Goal: Navigation & Orientation: Find specific page/section

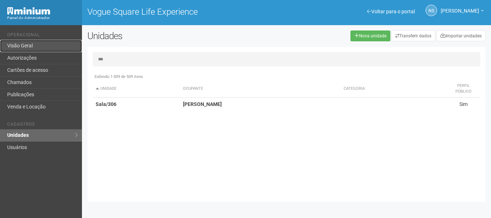
click at [36, 45] on link "Visão Geral" at bounding box center [41, 46] width 82 height 12
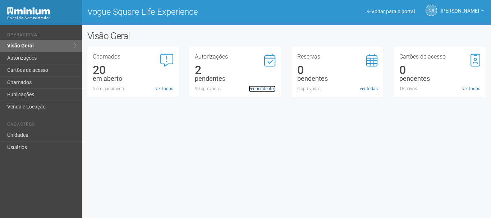
click at [265, 89] on link "ver pendentes" at bounding box center [262, 88] width 27 height 6
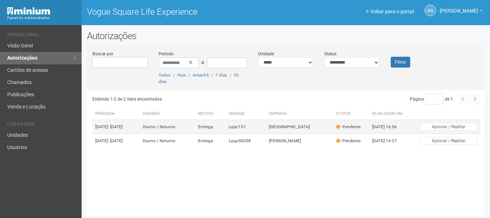
click at [296, 128] on td "[GEOGRAPHIC_DATA]" at bounding box center [299, 127] width 67 height 14
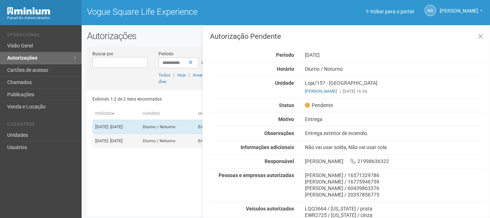
click at [140, 148] on td "07/10/2025 - 10/10/2025" at bounding box center [115, 141] width 47 height 14
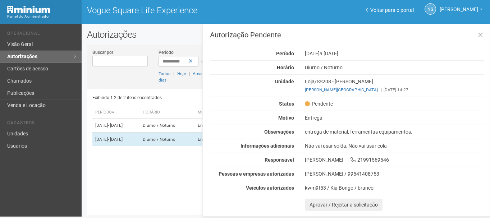
scroll to position [2, 0]
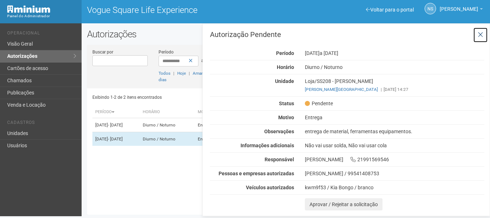
click at [478, 34] on icon at bounding box center [479, 34] width 5 height 7
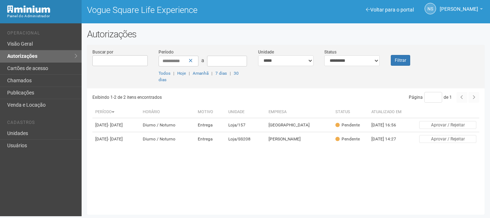
drag, startPoint x: 49, startPoint y: 118, endPoint x: 205, endPoint y: 42, distance: 173.8
click at [205, 42] on div "**********" at bounding box center [286, 124] width 408 height 190
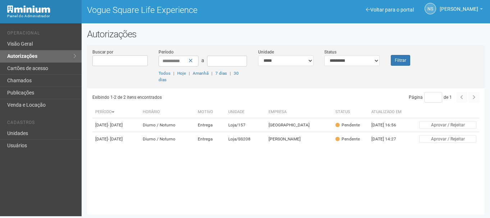
click at [205, 42] on div "**********" at bounding box center [286, 124] width 408 height 190
click at [52, 41] on link "Visão Geral" at bounding box center [41, 44] width 82 height 12
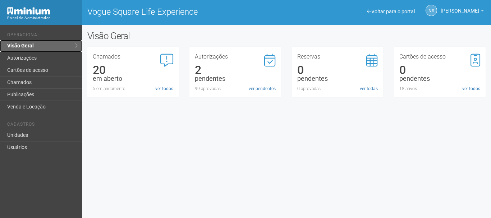
click at [23, 44] on link "Visão Geral" at bounding box center [41, 46] width 82 height 12
click at [40, 61] on link "Autorizações" at bounding box center [41, 58] width 82 height 12
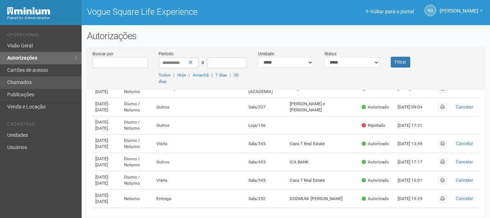
scroll to position [251, 0]
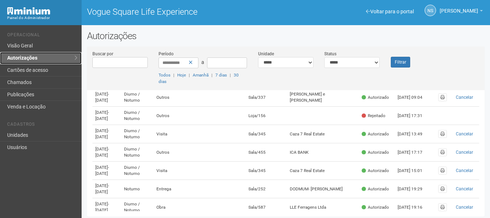
click at [39, 64] on link "Autorizações" at bounding box center [41, 58] width 82 height 12
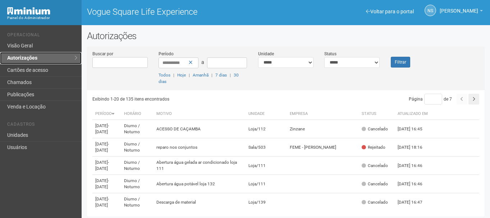
click at [38, 53] on link "Autorizações" at bounding box center [41, 58] width 82 height 12
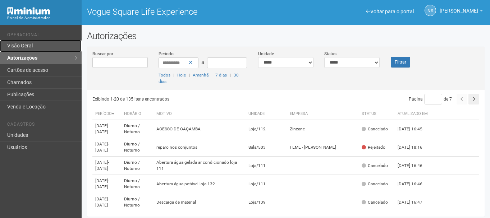
click at [37, 43] on link "Visão Geral" at bounding box center [41, 46] width 82 height 12
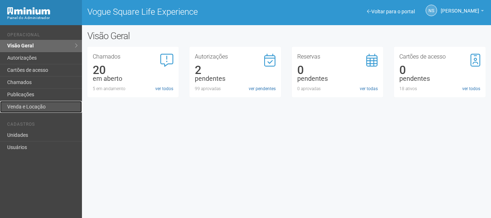
click at [31, 102] on link "Venda e Locação" at bounding box center [41, 107] width 82 height 12
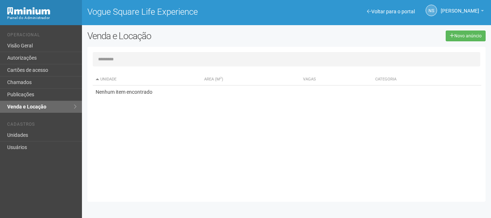
click at [202, 141] on div "Unidade Area (m 2 ) Vagas Categoria Nenhum item encontrado" at bounding box center [289, 133] width 393 height 126
click at [26, 49] on link "Visão Geral" at bounding box center [41, 46] width 82 height 12
